Goal: Navigation & Orientation: Find specific page/section

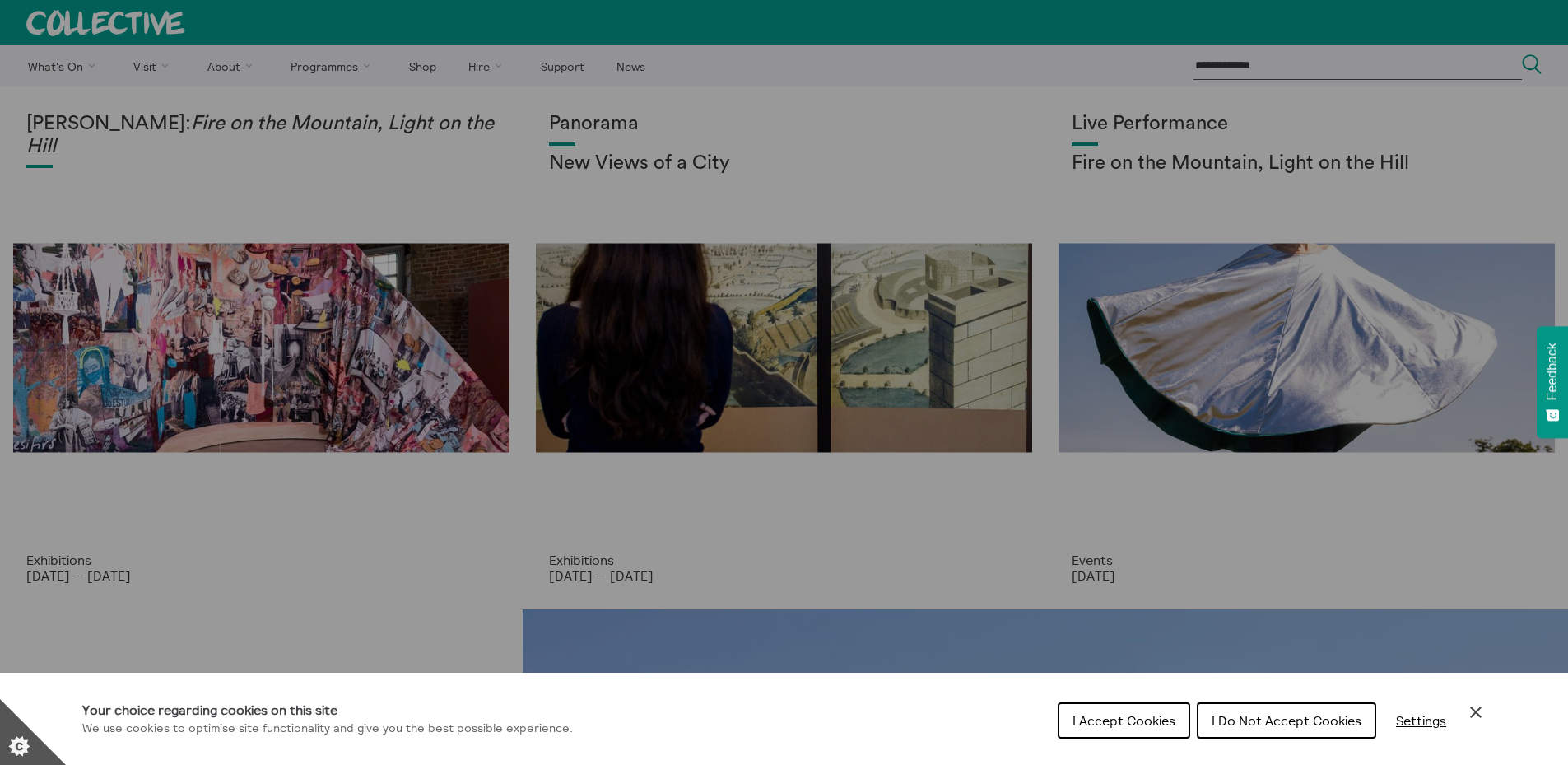
click at [1135, 715] on section "**********" at bounding box center [784, 382] width 1568 height 765
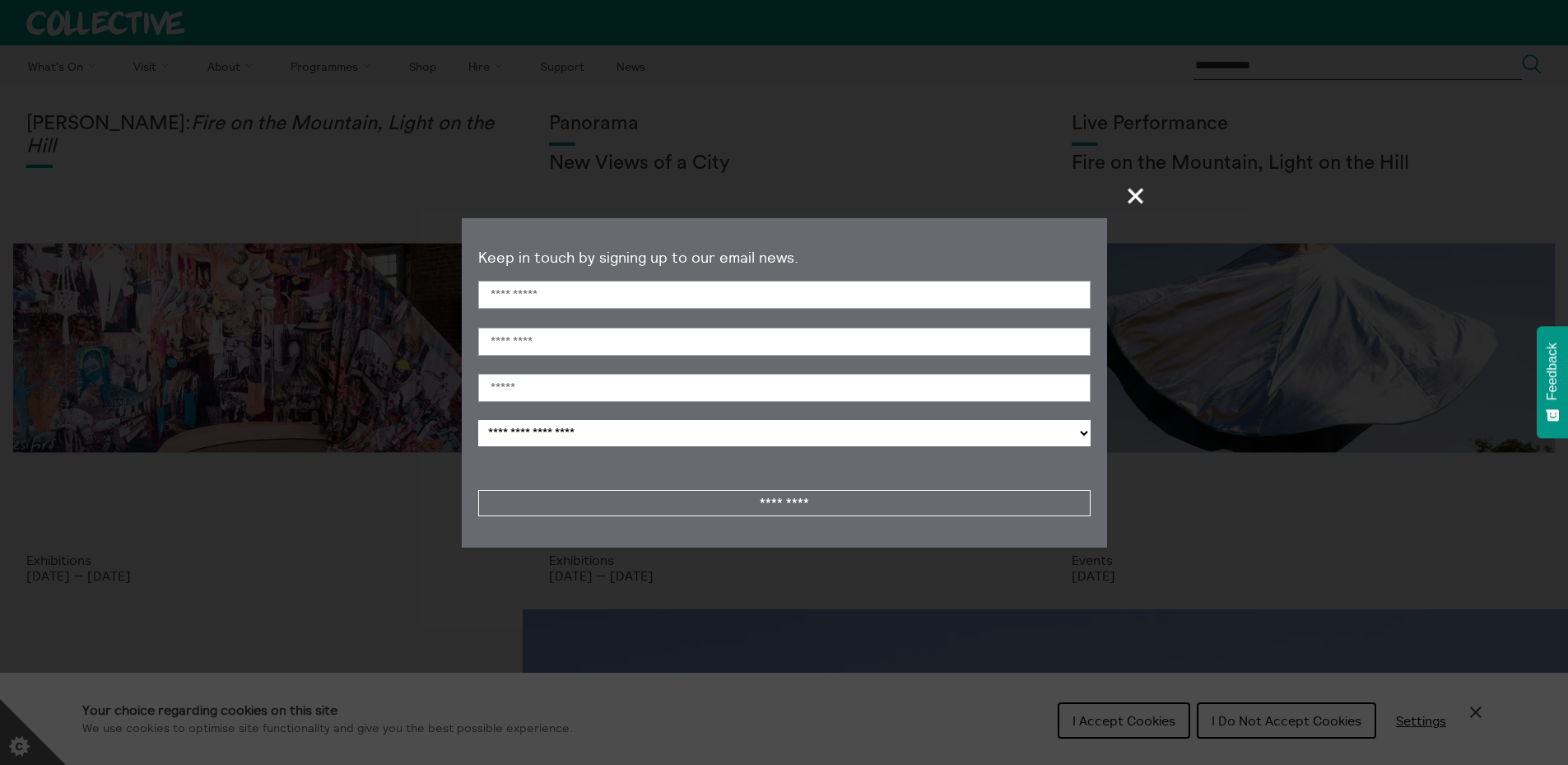
click at [1139, 192] on span "+" at bounding box center [1137, 195] width 49 height 49
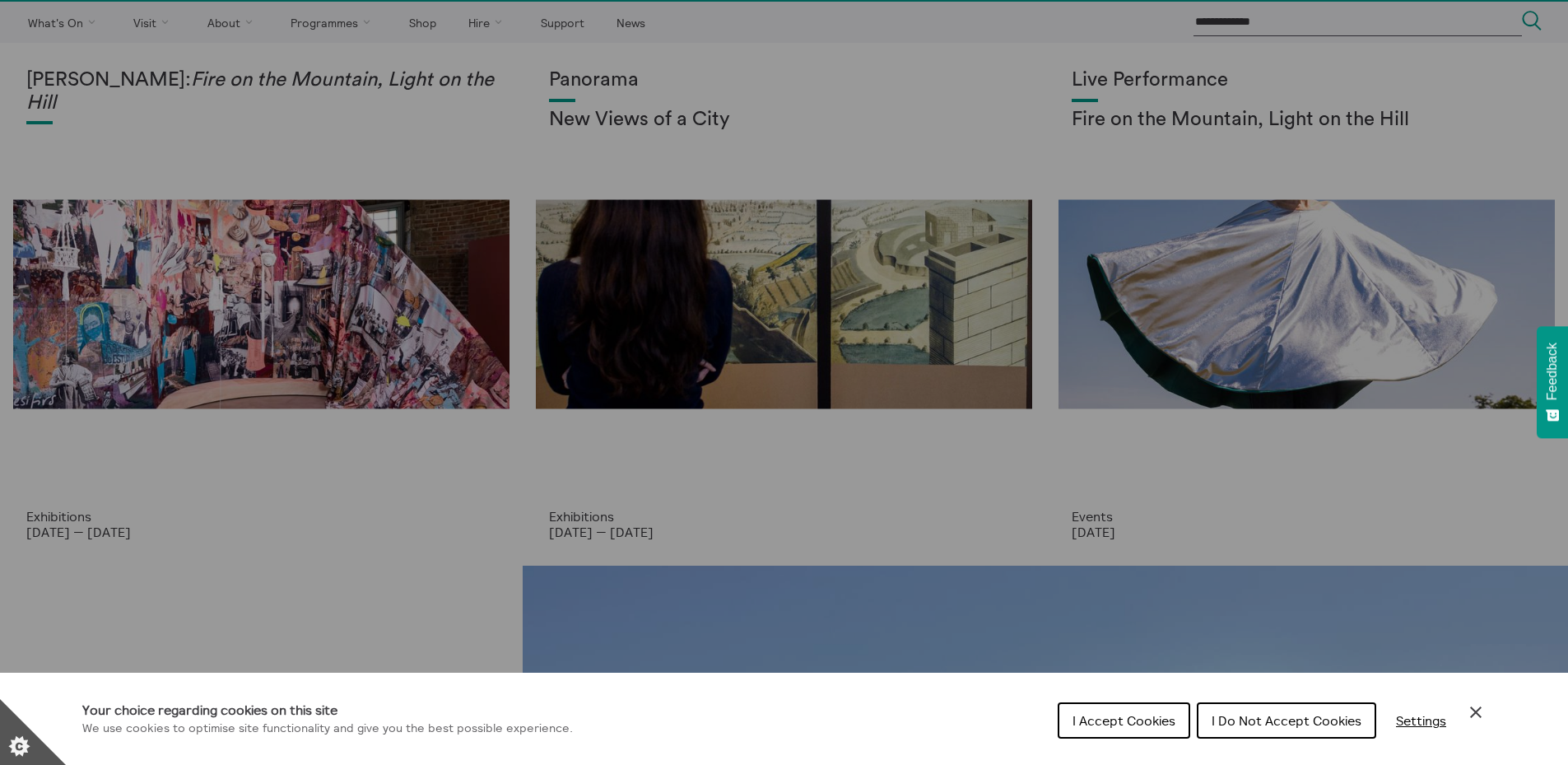
scroll to position [83, 0]
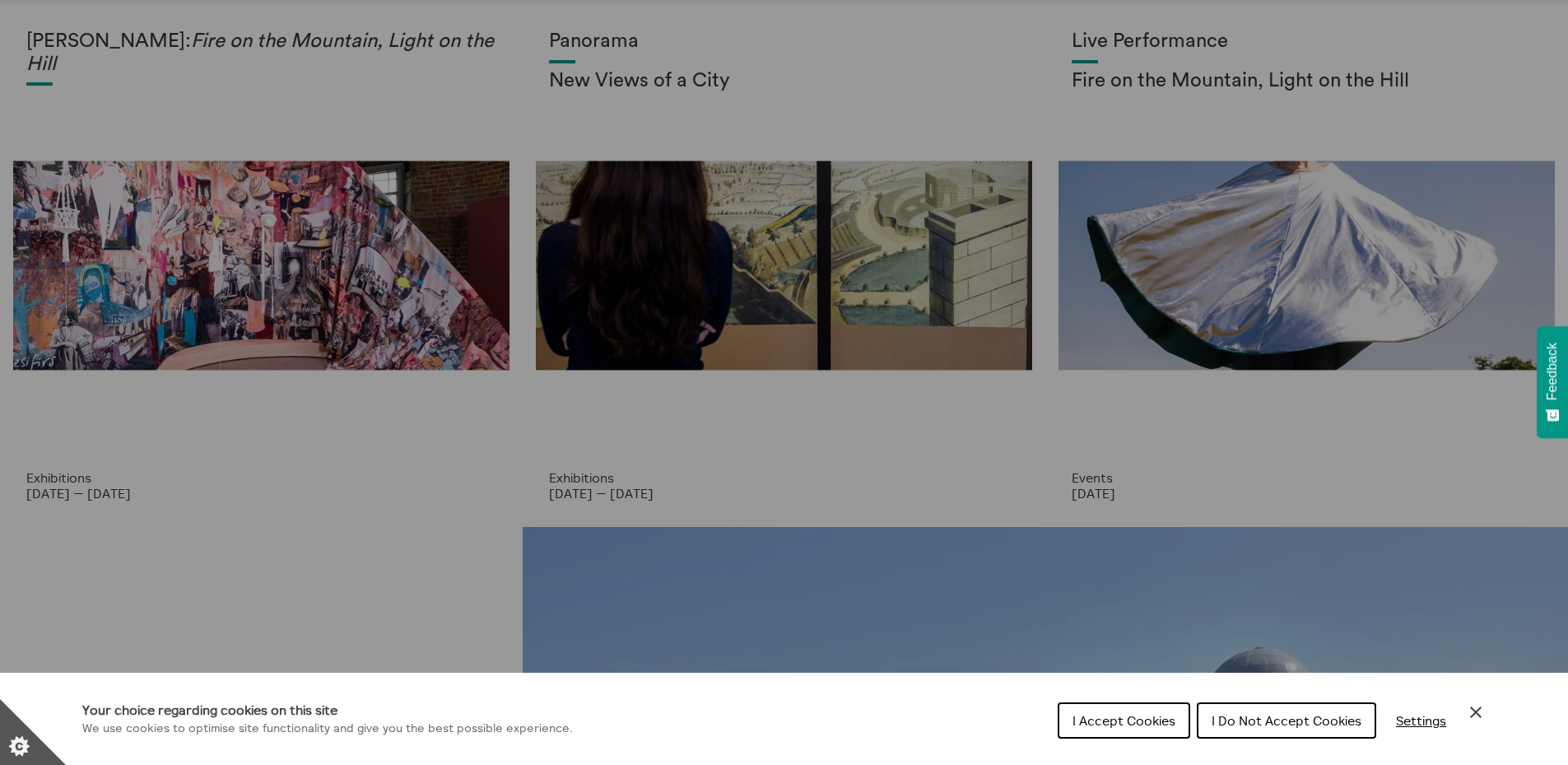
click at [1475, 711] on icon "Close Cookie Control" at bounding box center [1477, 713] width 12 height 12
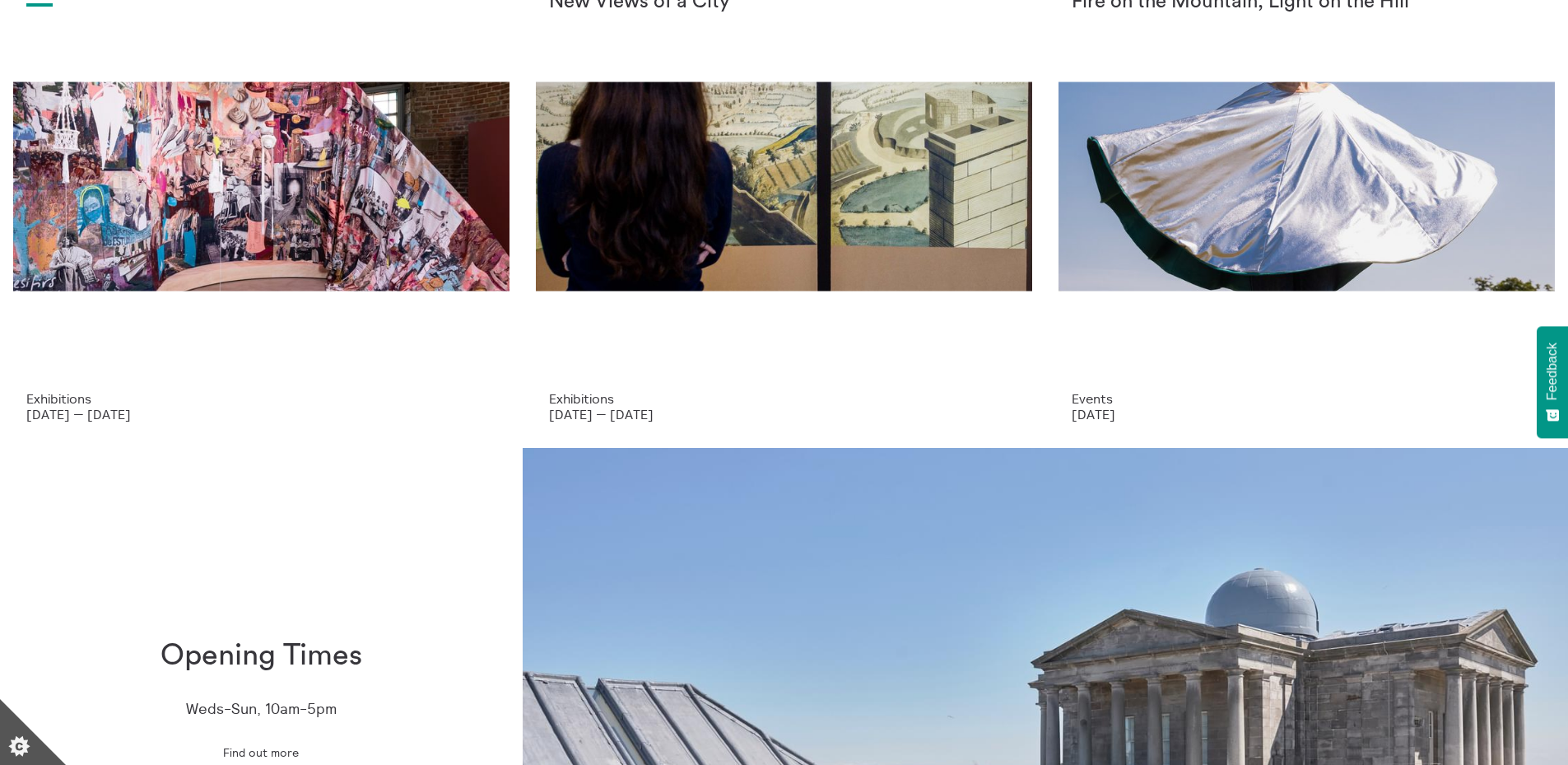
scroll to position [35, 0]
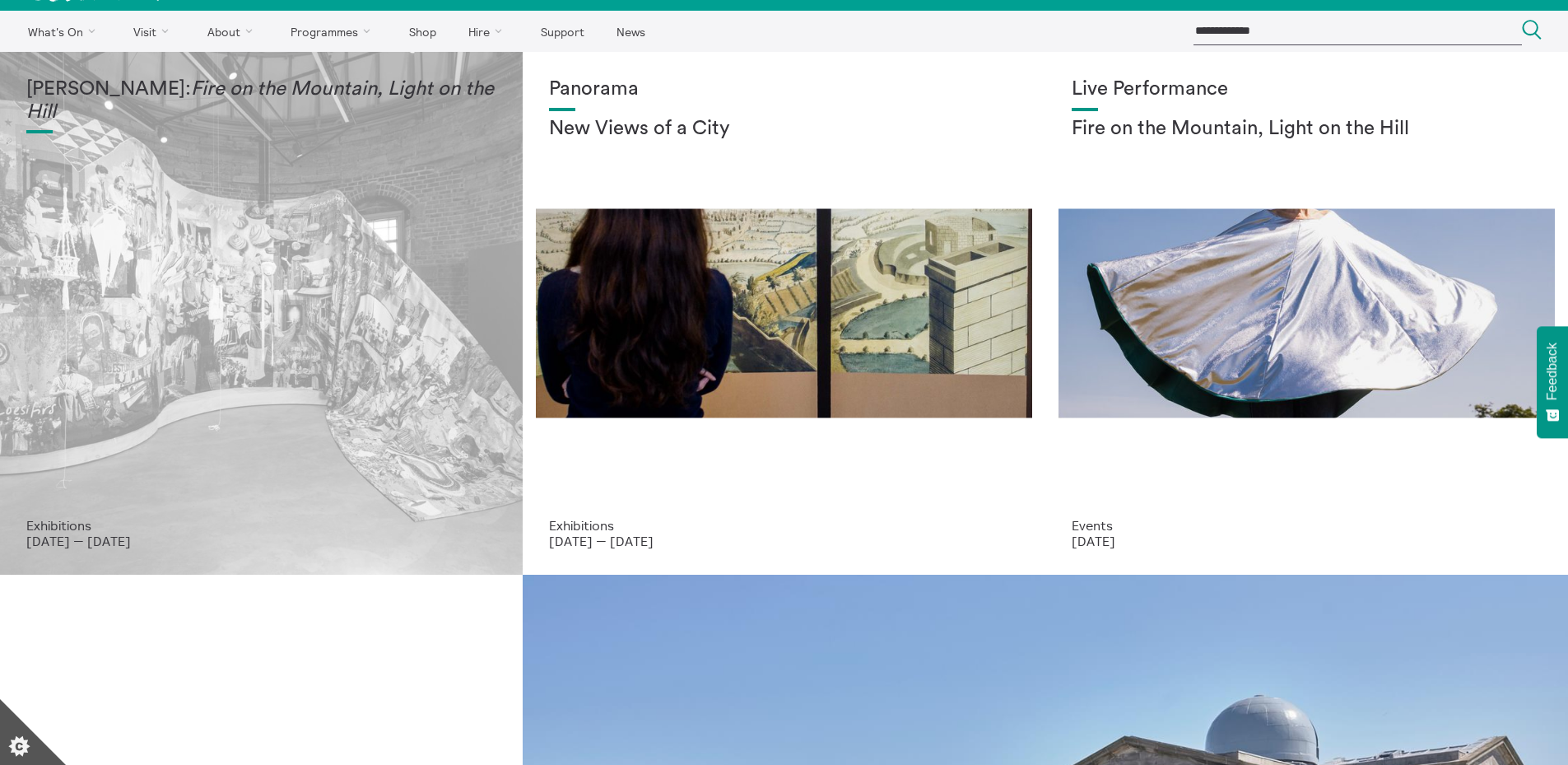
click at [393, 303] on div "[PERSON_NAME]: Fire on the Mountain, Light on the Hill" at bounding box center [261, 298] width 470 height 440
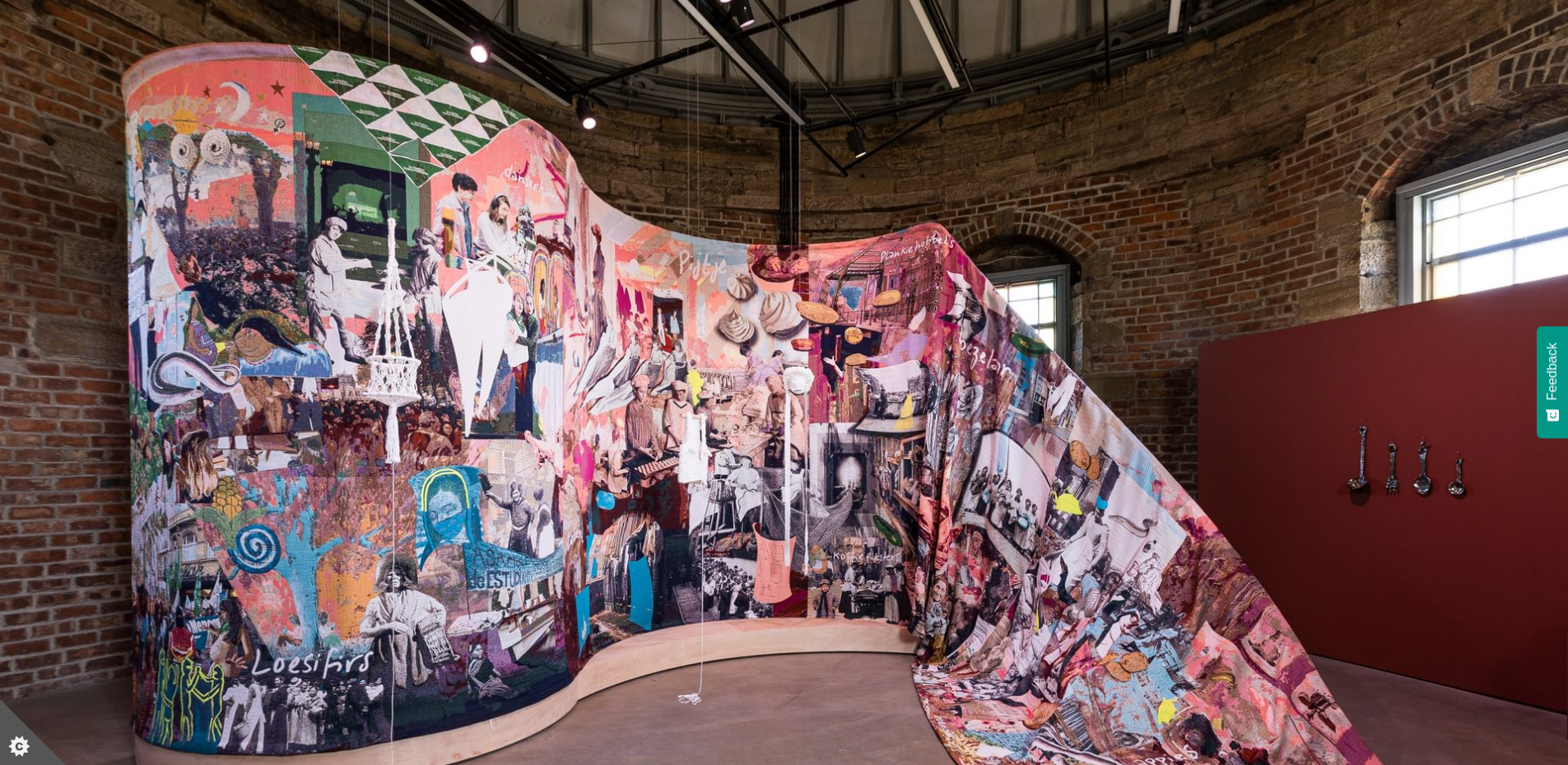
scroll to position [165, 0]
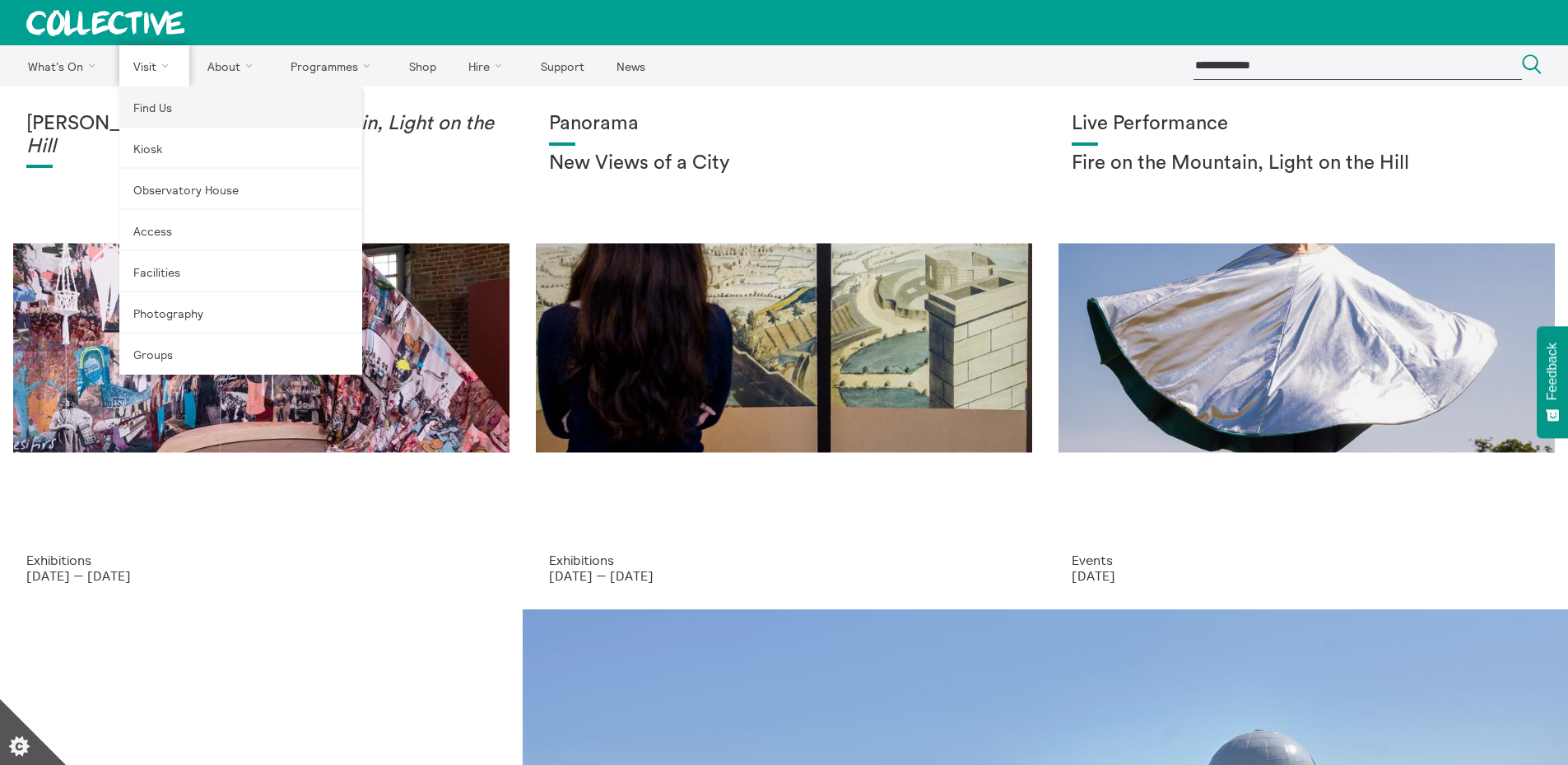
click at [148, 106] on link "Find Us" at bounding box center [241, 107] width 243 height 41
